Goal: Information Seeking & Learning: Learn about a topic

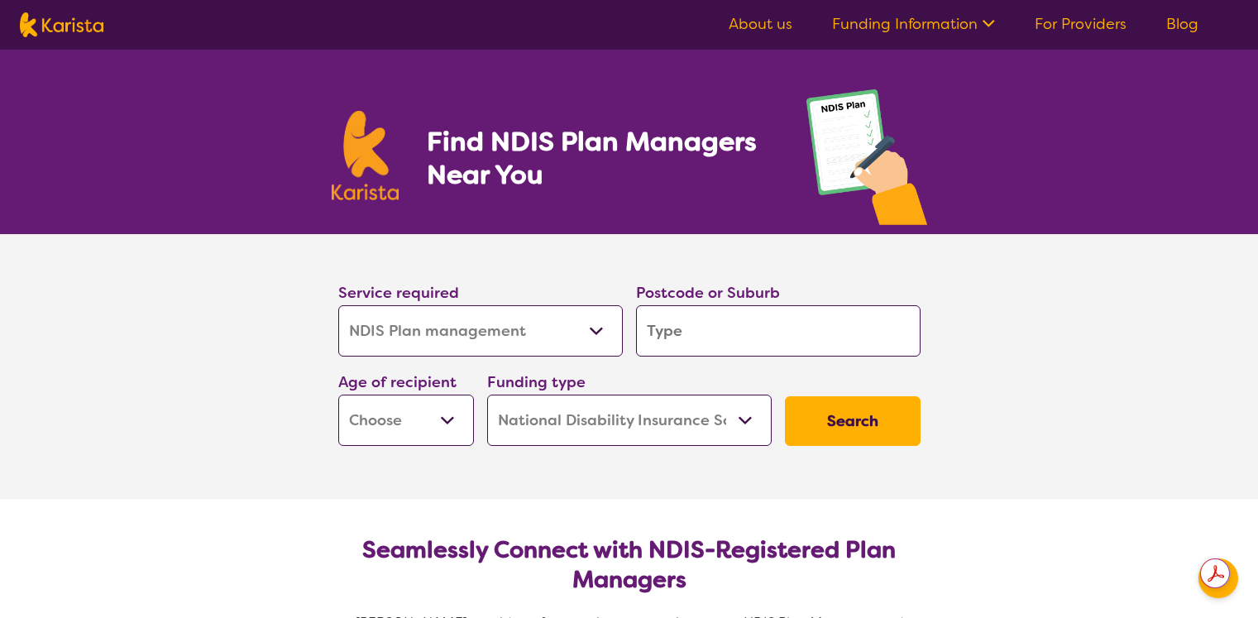
select select "NDIS Plan management"
select select "NDIS"
select select "NDIS Plan management"
select select "NDIS"
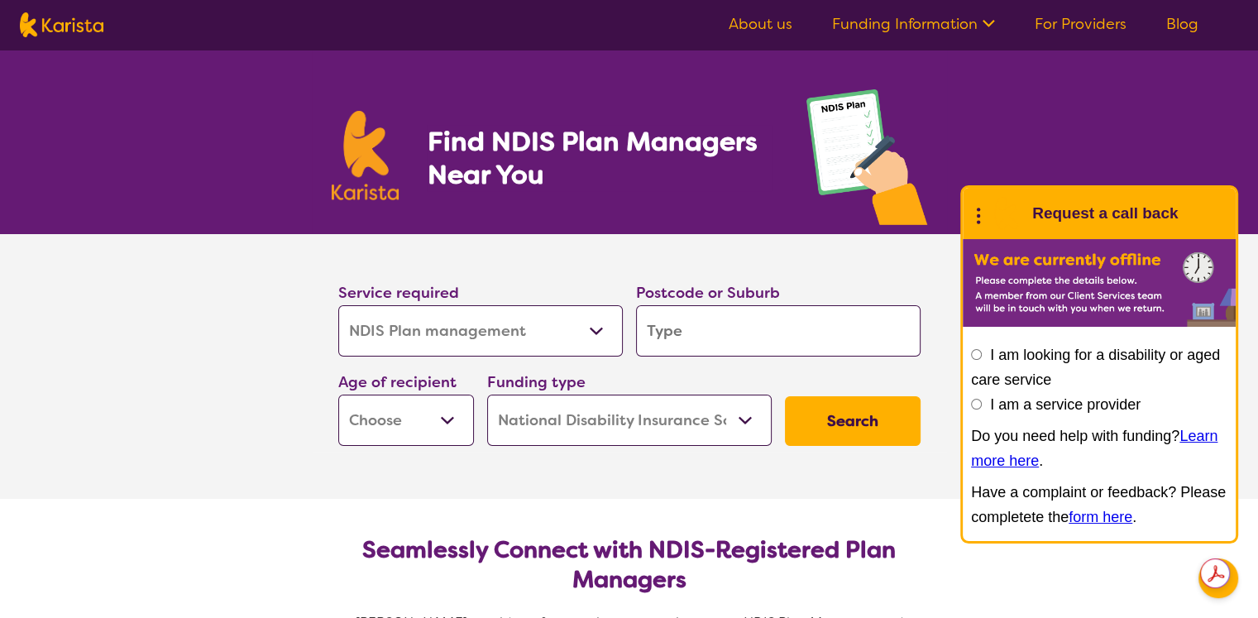
click at [681, 345] on input "search" at bounding box center [778, 330] width 284 height 51
type input "5"
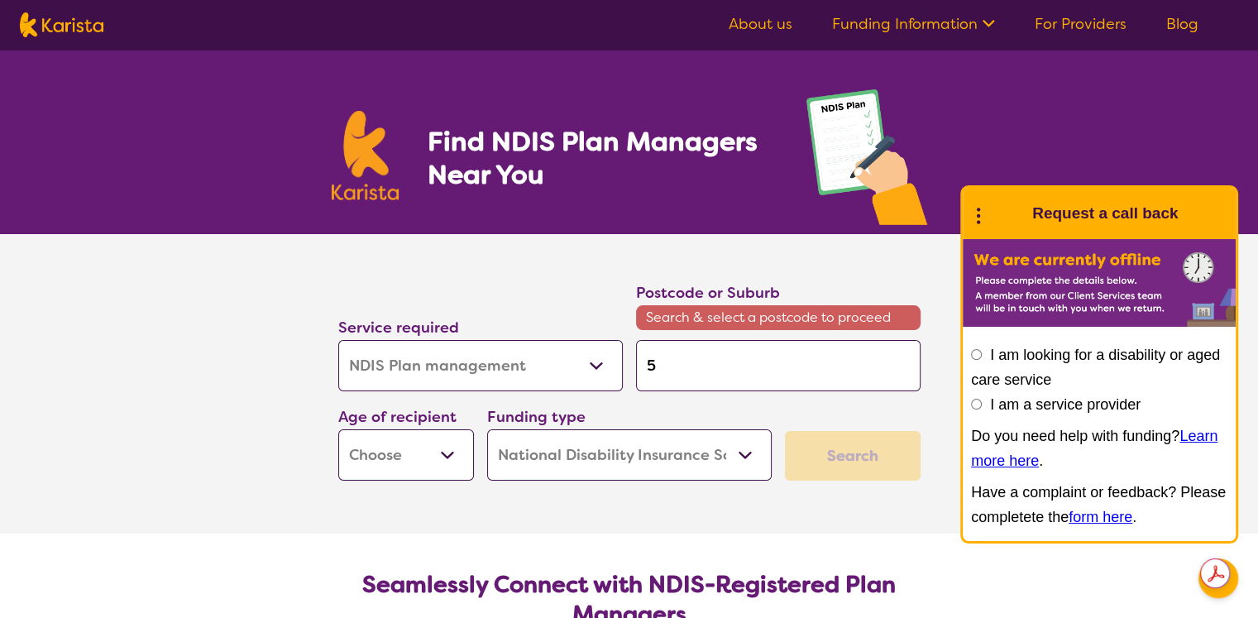
type input "53"
type input "534"
type input "5343"
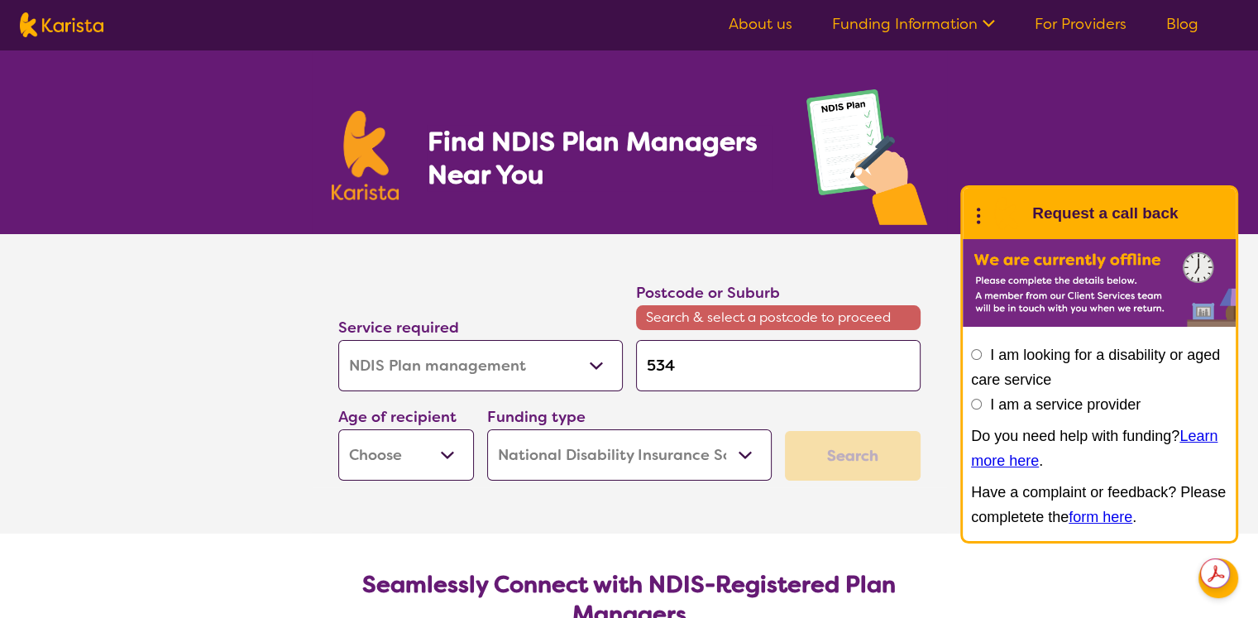
type input "5343"
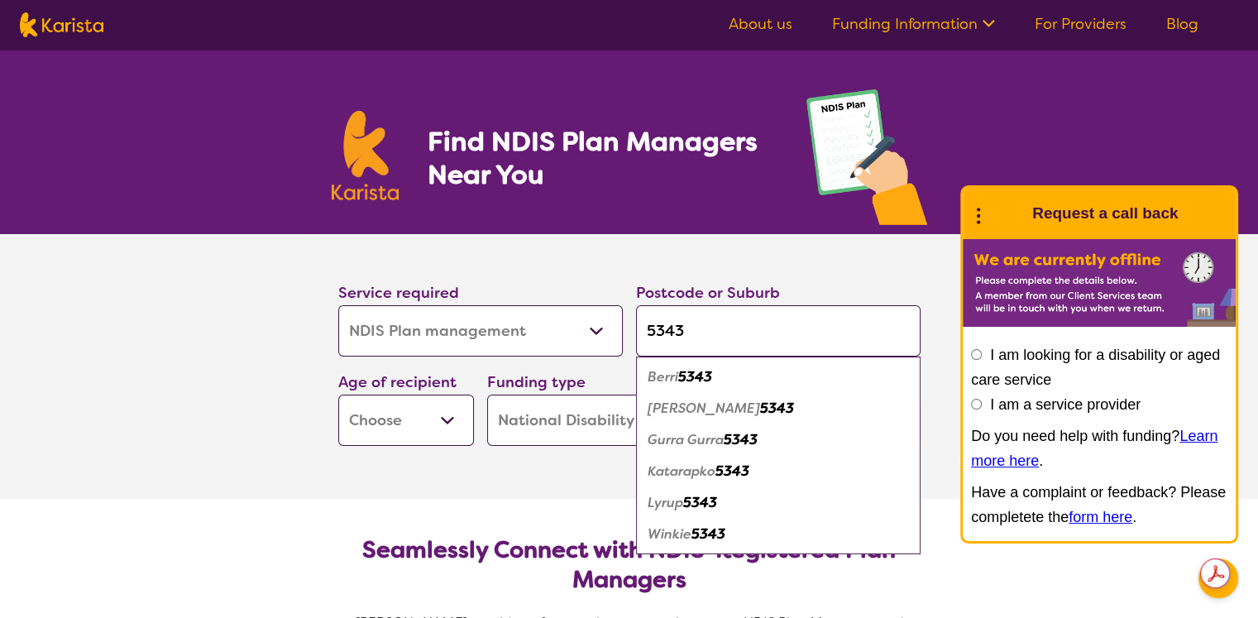
type input "534"
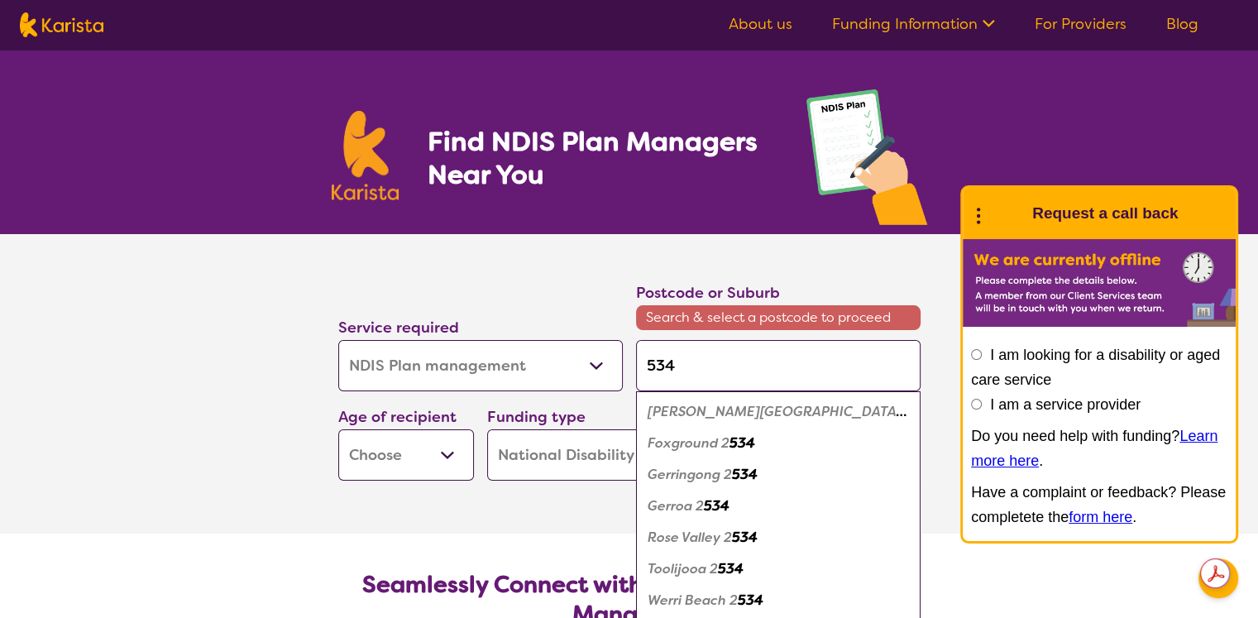
type input "5345"
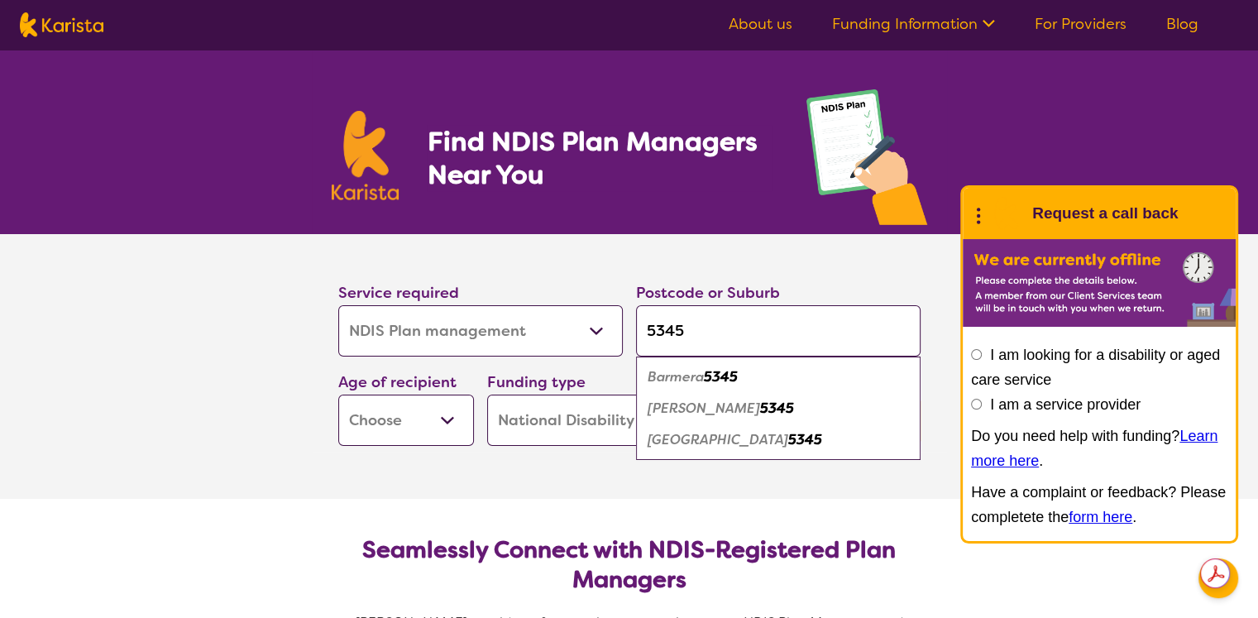
type input "5345"
click at [684, 378] on em "Barmera" at bounding box center [675, 376] width 56 height 17
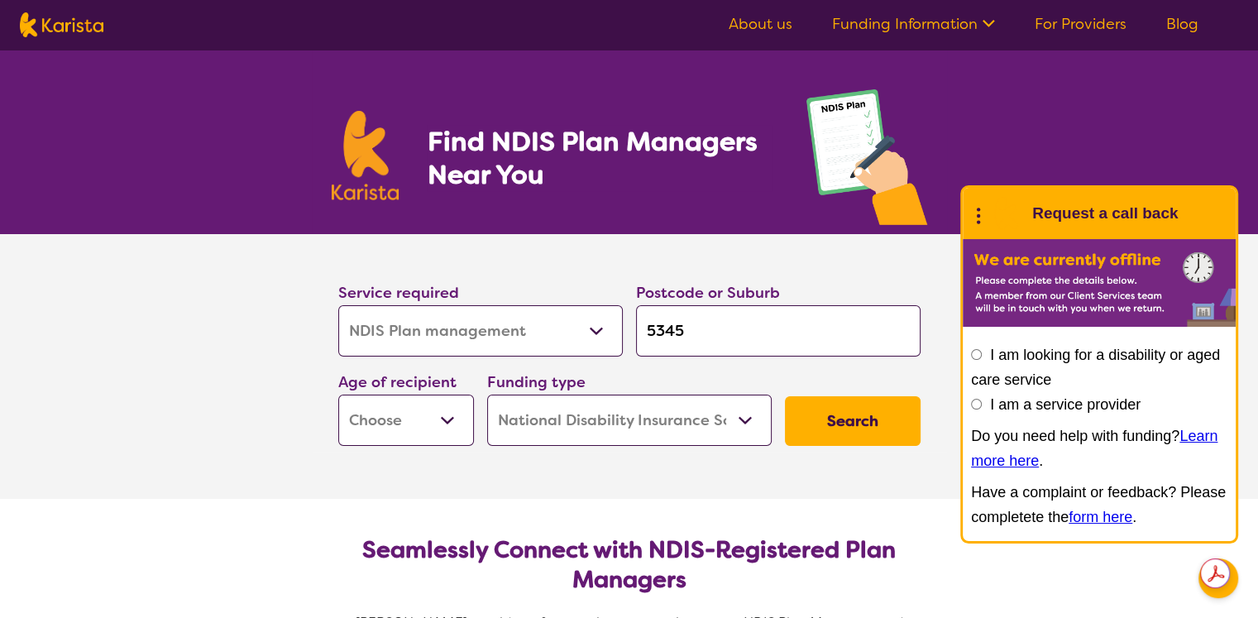
click at [461, 428] on select "Early Childhood - 0 to 9 Child - 10 to 11 Adolescent - 12 to 17 Adult - 18 to 6…" at bounding box center [406, 419] width 136 height 51
select select "EC"
click at [338, 394] on select "Early Childhood - 0 to 9 Child - 10 to 11 Adolescent - 12 to 17 Adult - 18 to 6…" at bounding box center [406, 419] width 136 height 51
select select "EC"
click at [845, 426] on button "Search" at bounding box center [853, 421] width 136 height 50
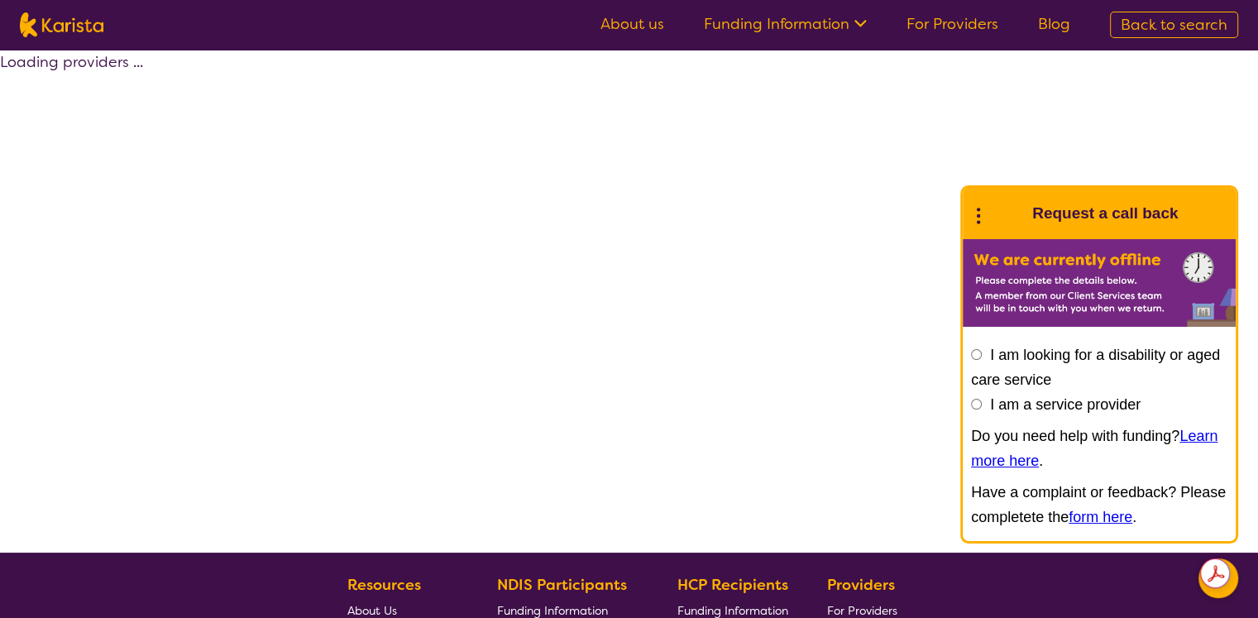
select select "by_score"
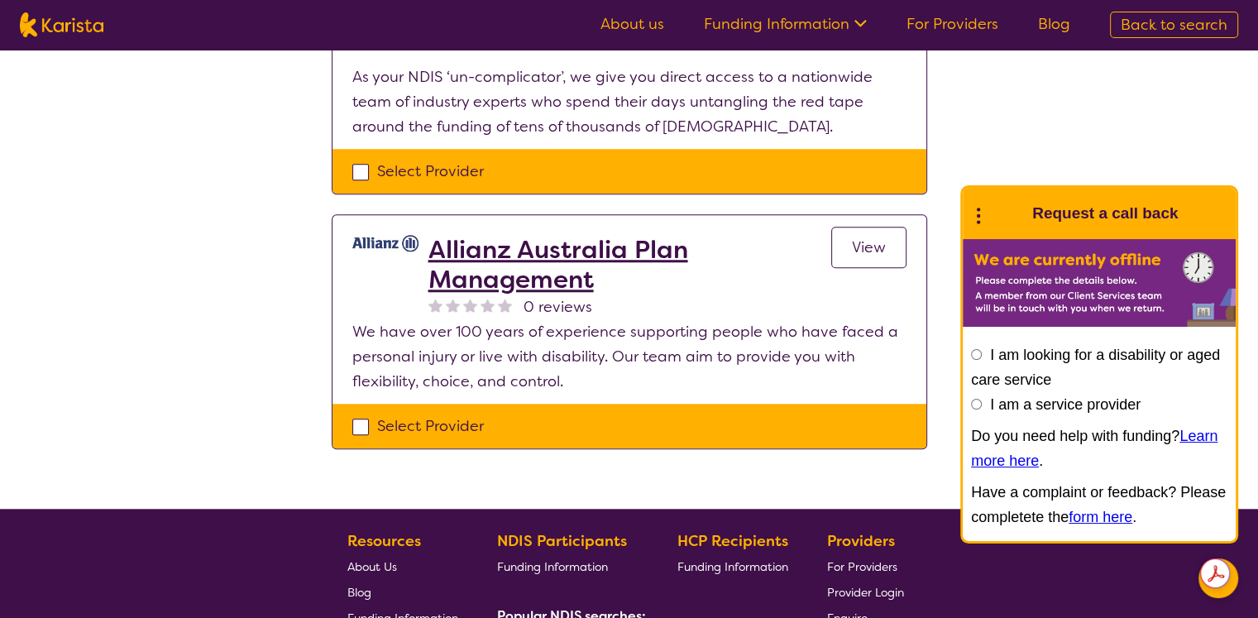
scroll to position [1406, 0]
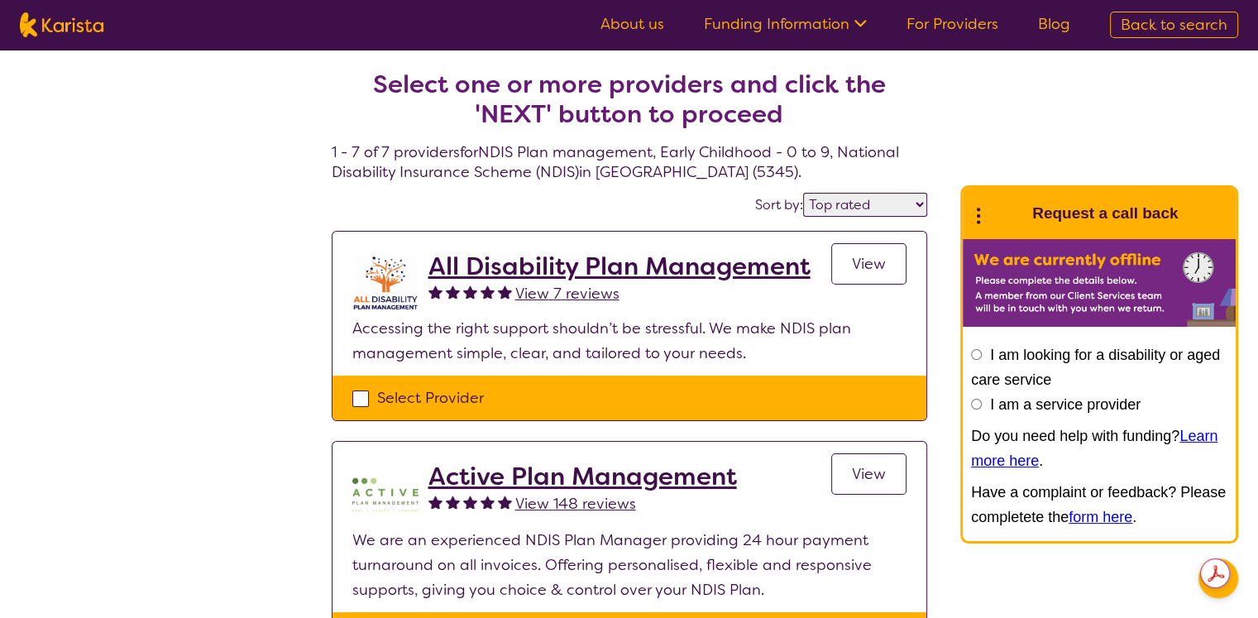
select select "NDIS Plan management"
select select "EC"
select select "NDIS"
select select "NDIS Plan management"
select select "EC"
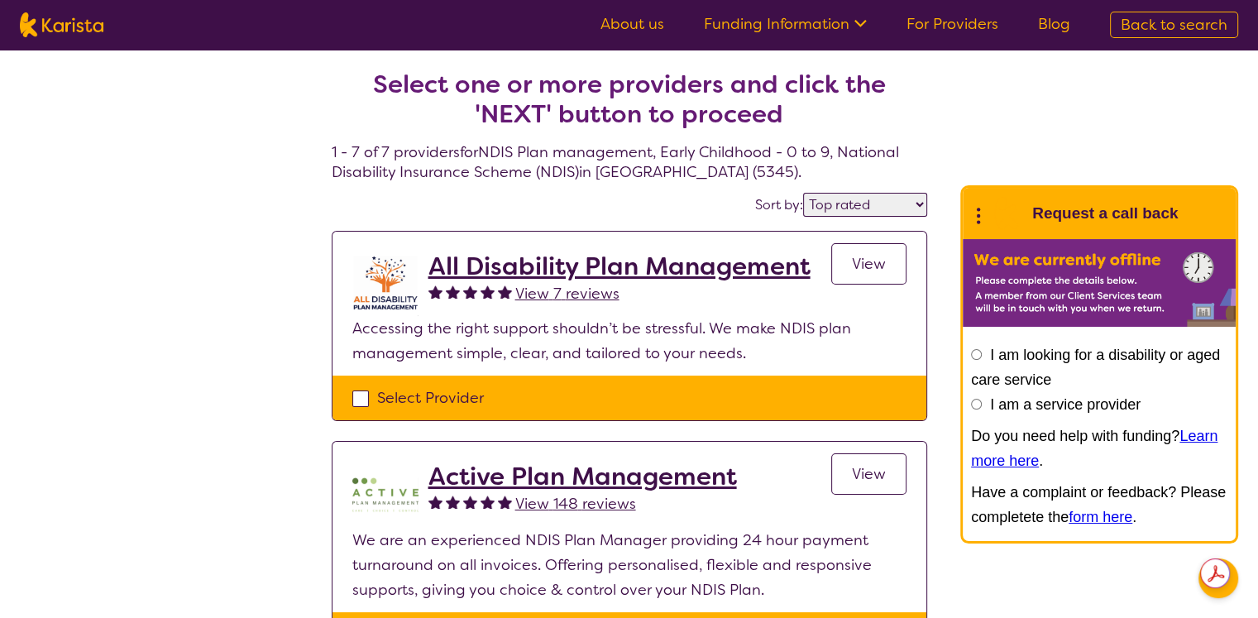
select select "NDIS"
